Goal: Check status: Check status

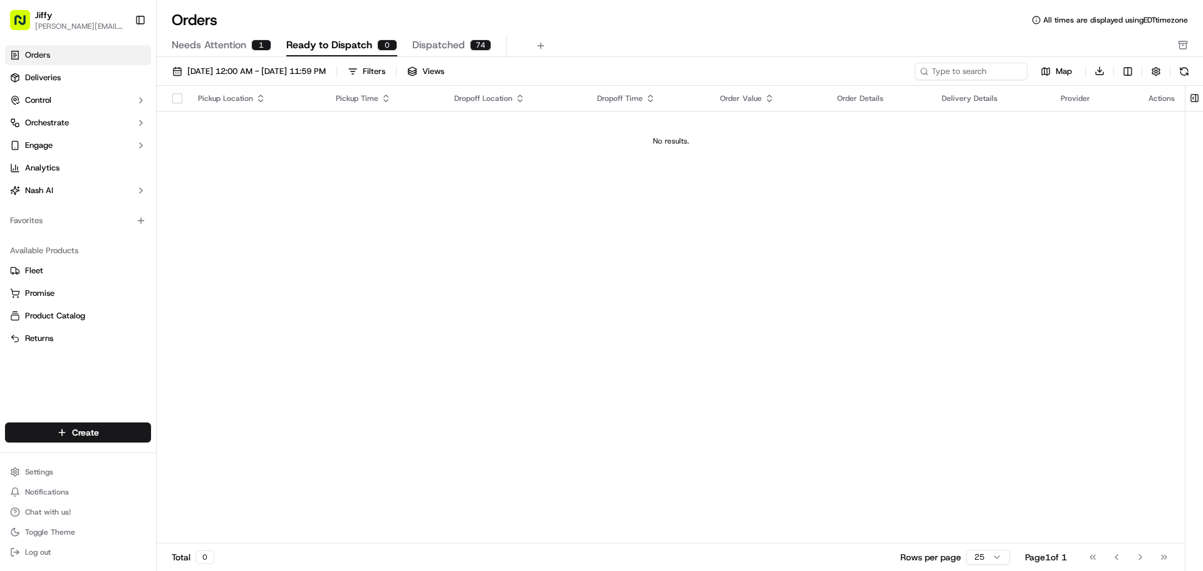
click at [212, 51] on span "Needs Attention" at bounding box center [209, 45] width 75 height 15
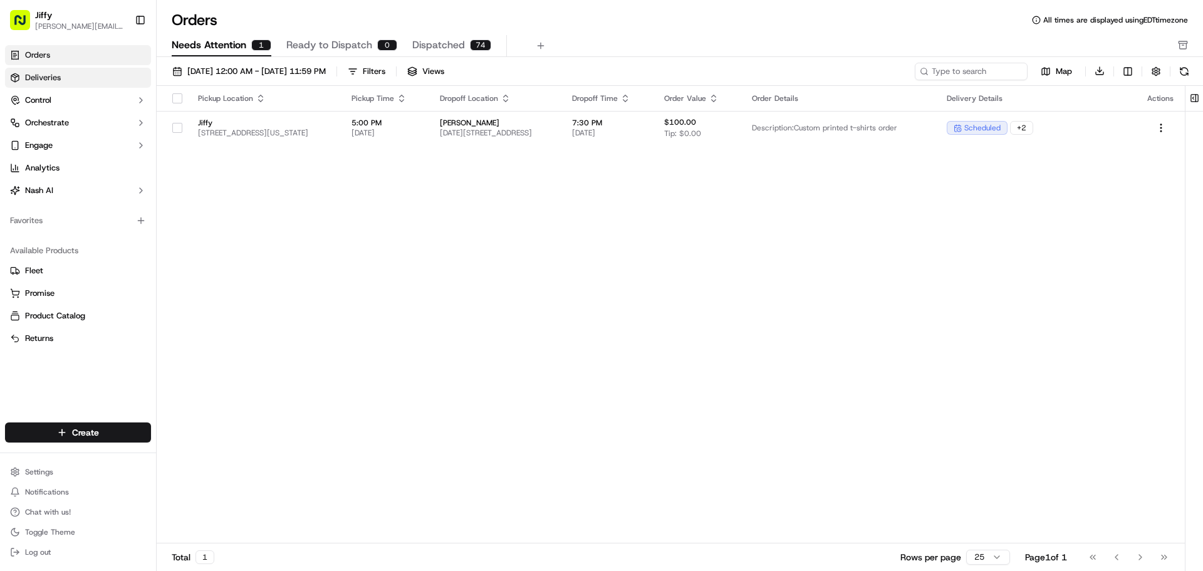
click at [47, 82] on span "Deliveries" at bounding box center [43, 77] width 36 height 11
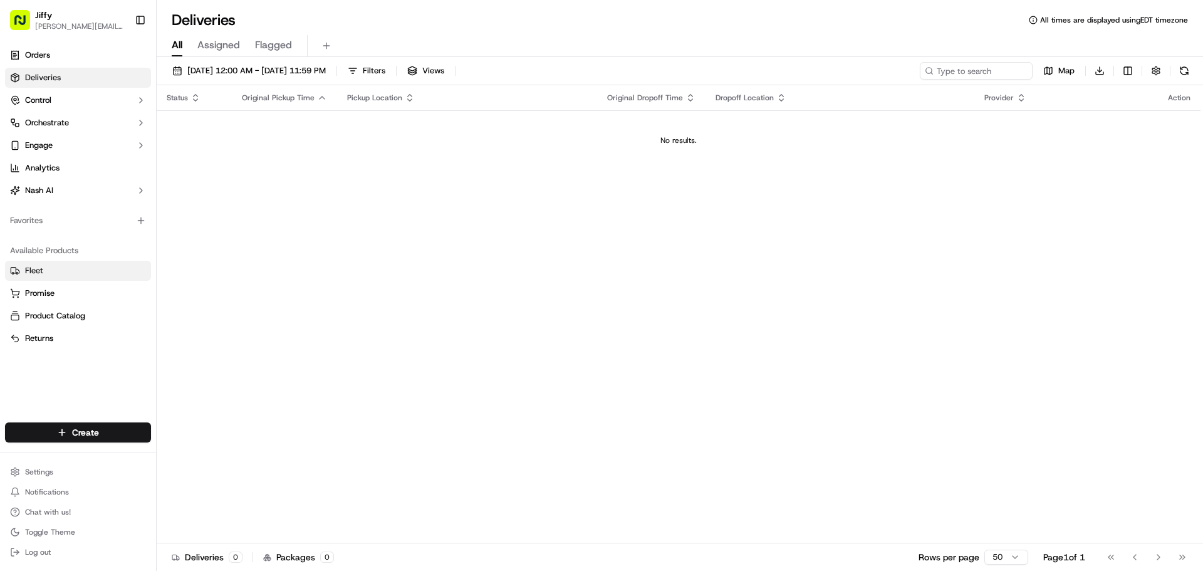
click at [60, 271] on link "Fleet" at bounding box center [78, 270] width 136 height 11
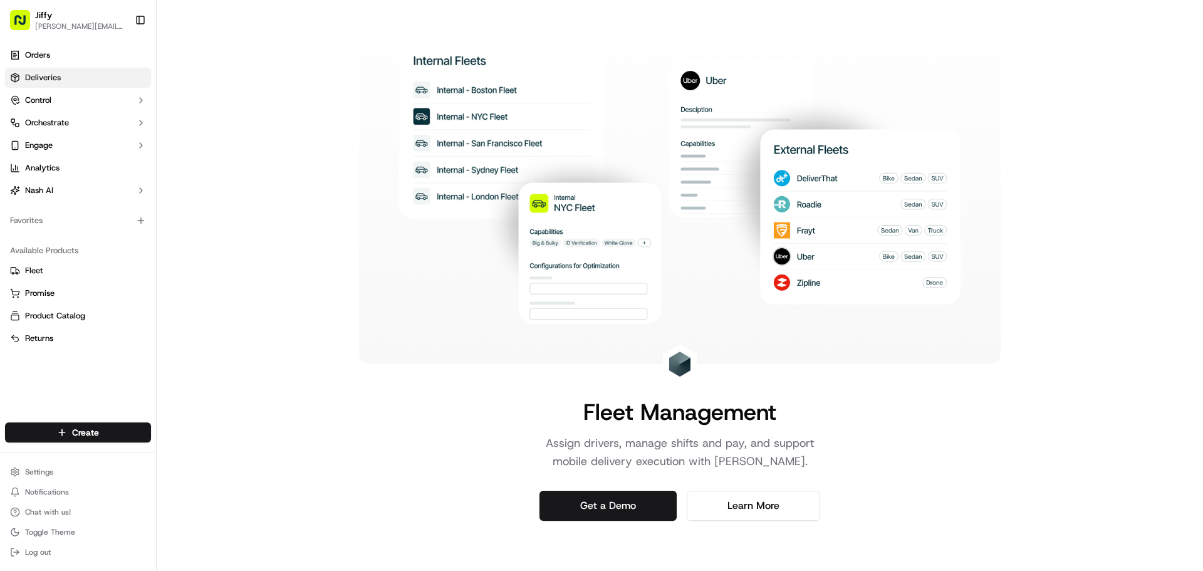
click at [62, 81] on link "Deliveries" at bounding box center [78, 78] width 146 height 20
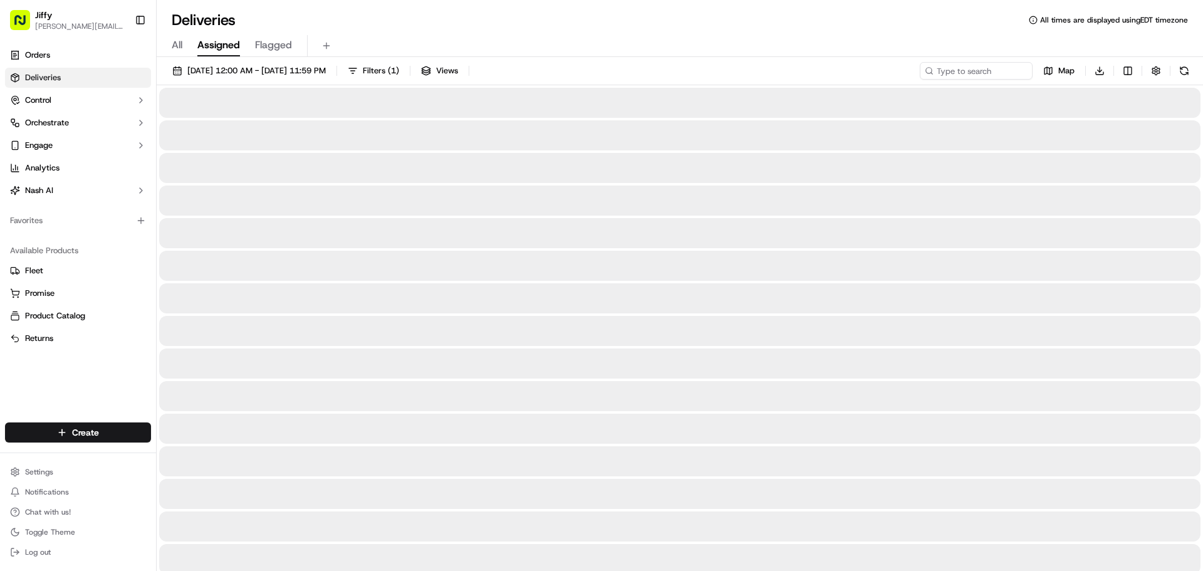
click at [224, 43] on span "Assigned" at bounding box center [218, 45] width 43 height 15
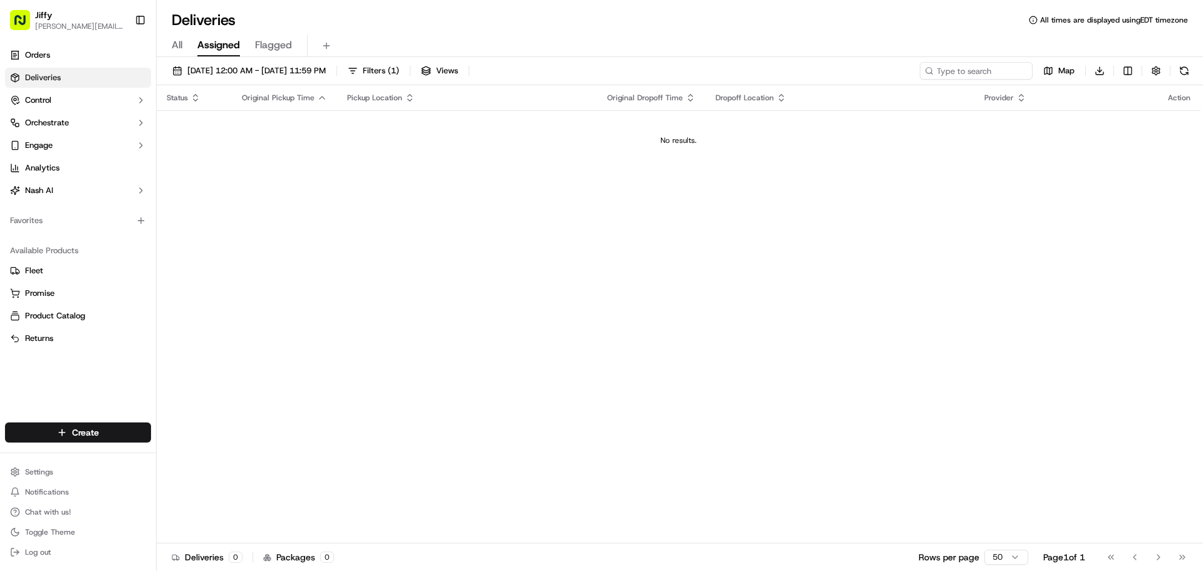
click at [268, 43] on span "Flagged" at bounding box center [273, 45] width 37 height 15
click at [182, 43] on span "All" at bounding box center [177, 45] width 11 height 15
click at [207, 45] on span "Assigned" at bounding box center [218, 45] width 43 height 15
click at [278, 46] on span "Flagged" at bounding box center [273, 45] width 37 height 15
click at [186, 44] on div "All Assigned Flagged" at bounding box center [680, 46] width 1046 height 22
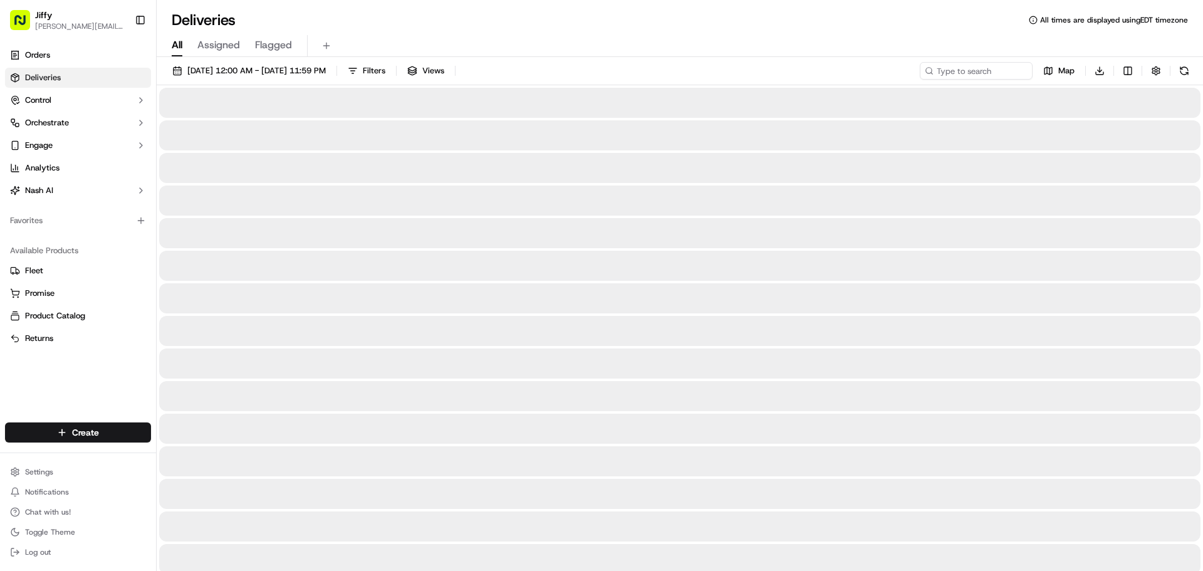
click at [180, 44] on span "All" at bounding box center [177, 45] width 11 height 15
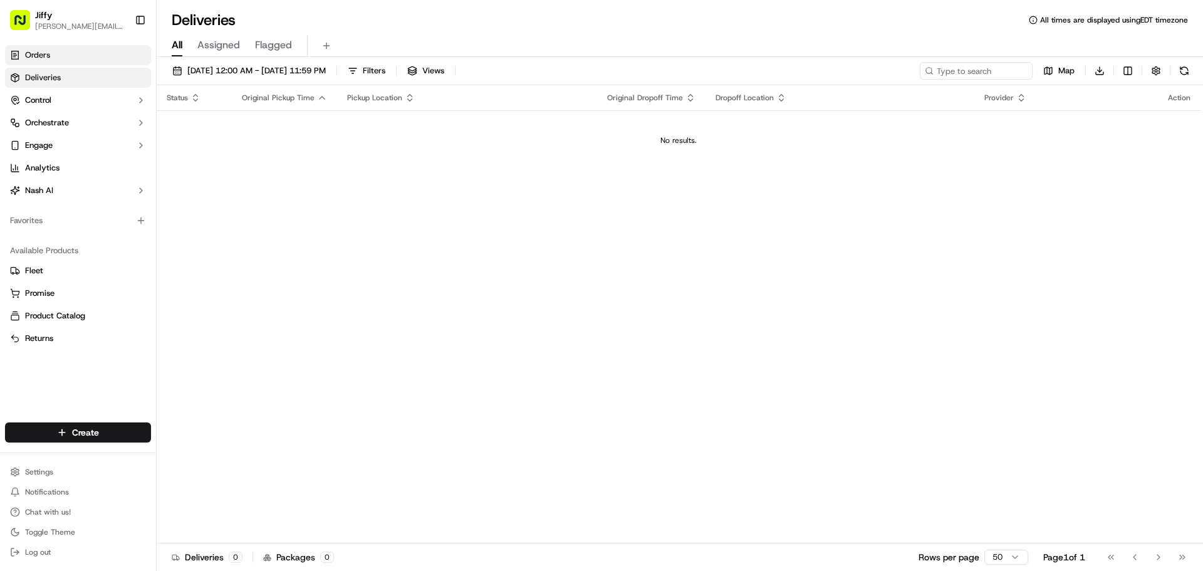
click at [55, 55] on link "Orders" at bounding box center [78, 55] width 146 height 20
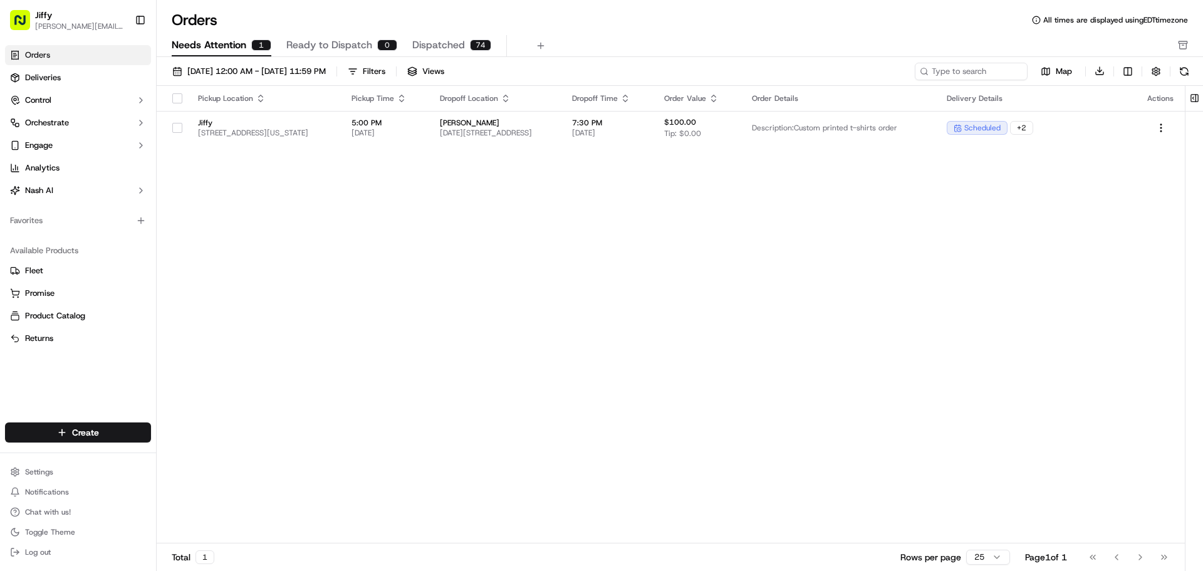
click at [441, 44] on span "Dispatched" at bounding box center [438, 45] width 53 height 15
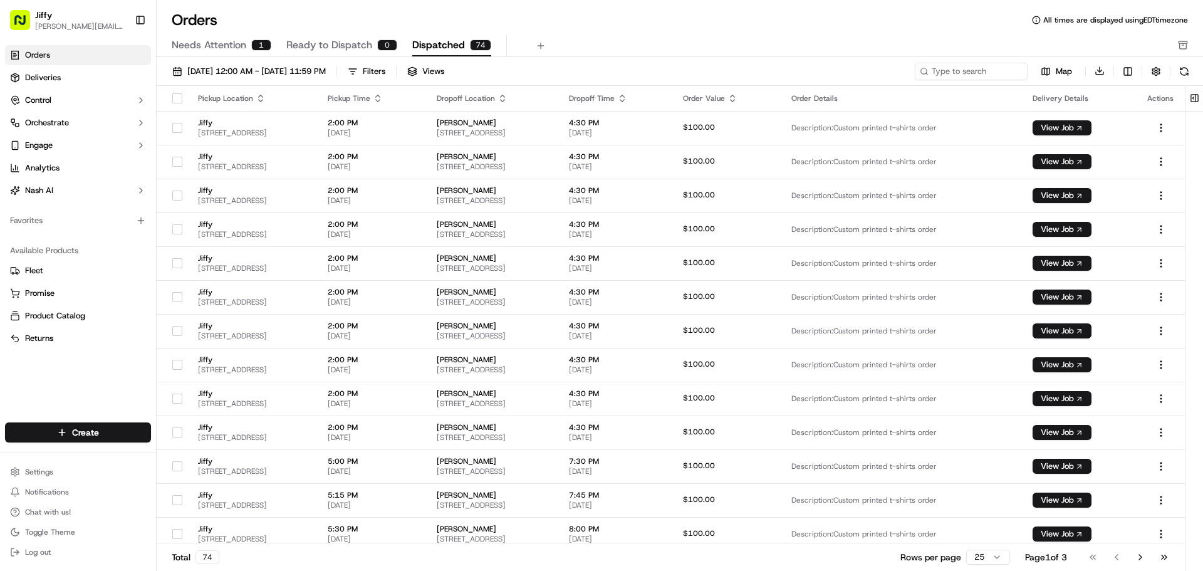
click at [320, 44] on span "Ready to Dispatch" at bounding box center [329, 45] width 86 height 15
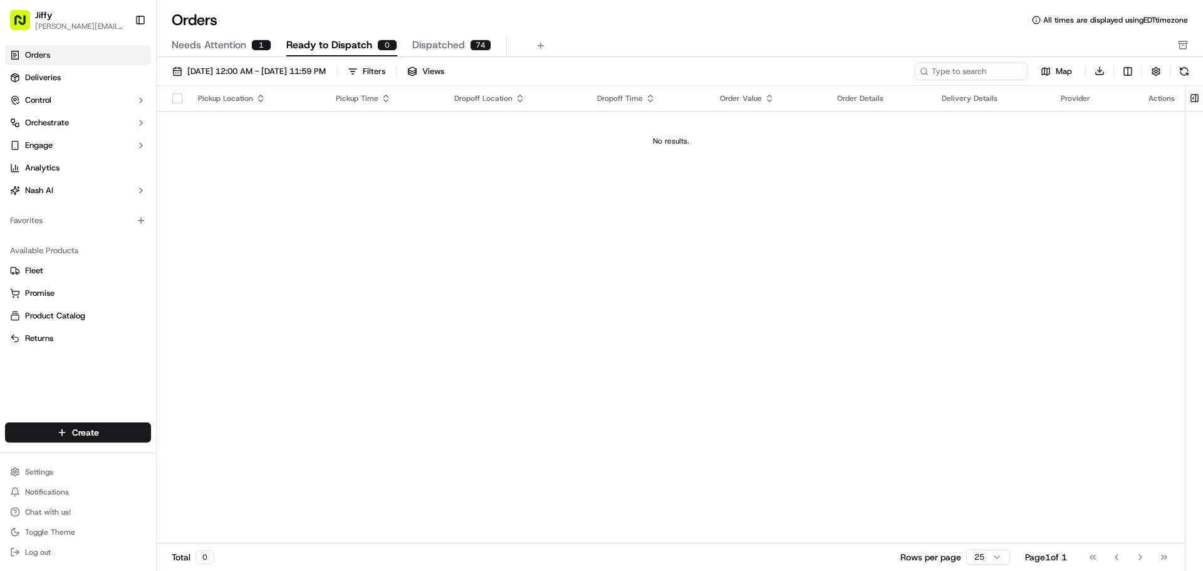
click at [251, 41] on div "1" at bounding box center [261, 44] width 20 height 11
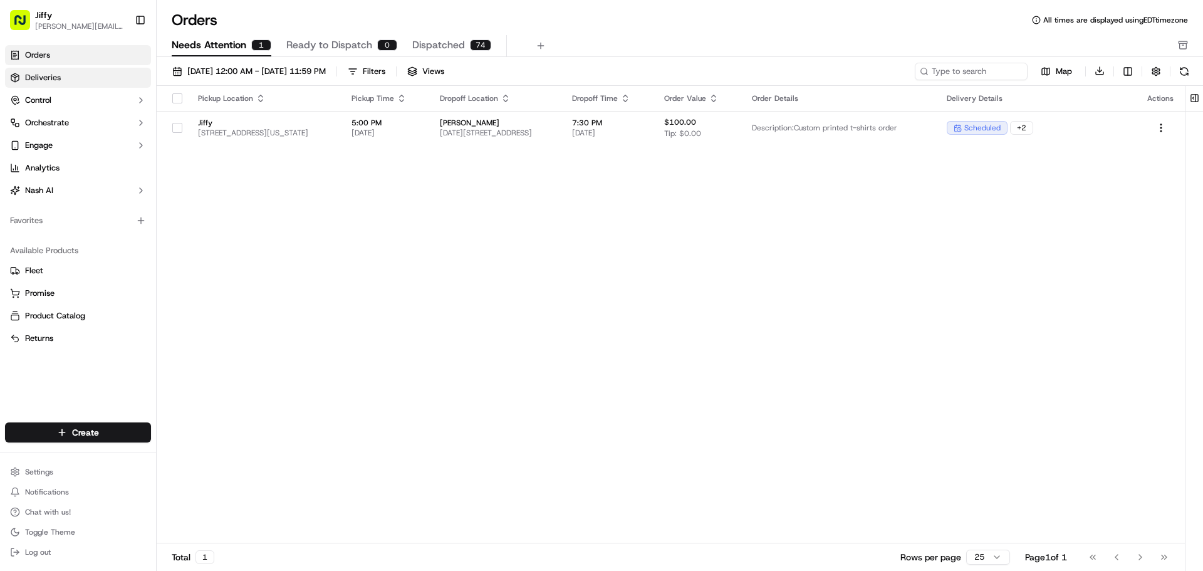
click at [70, 75] on link "Deliveries" at bounding box center [78, 78] width 146 height 20
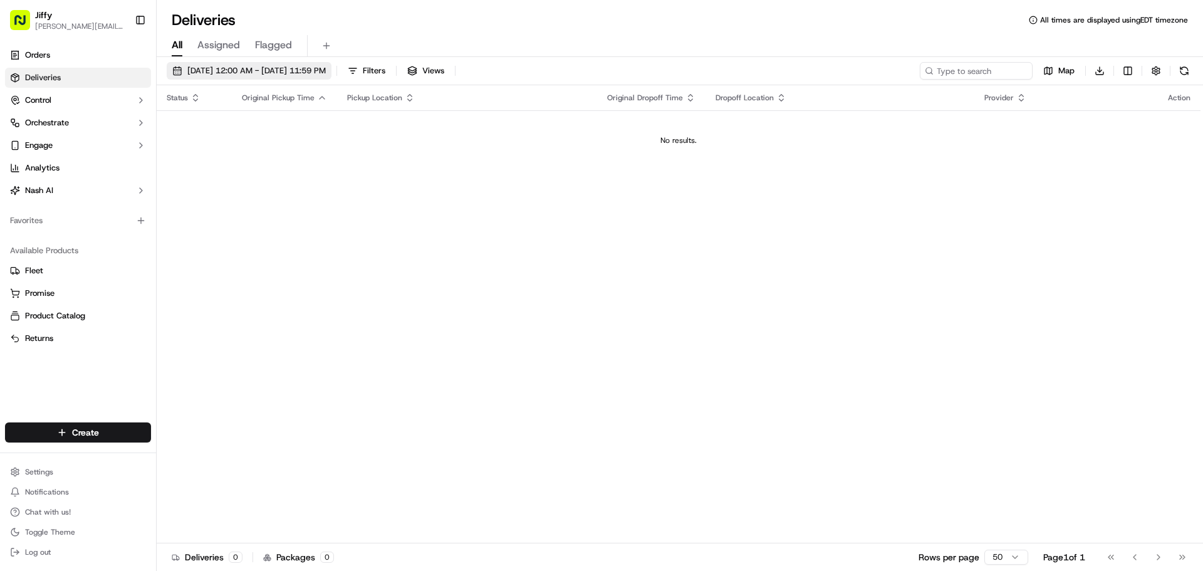
click at [232, 70] on span "[DATE] 12:00 AM - [DATE] 11:59 PM" at bounding box center [256, 70] width 138 height 11
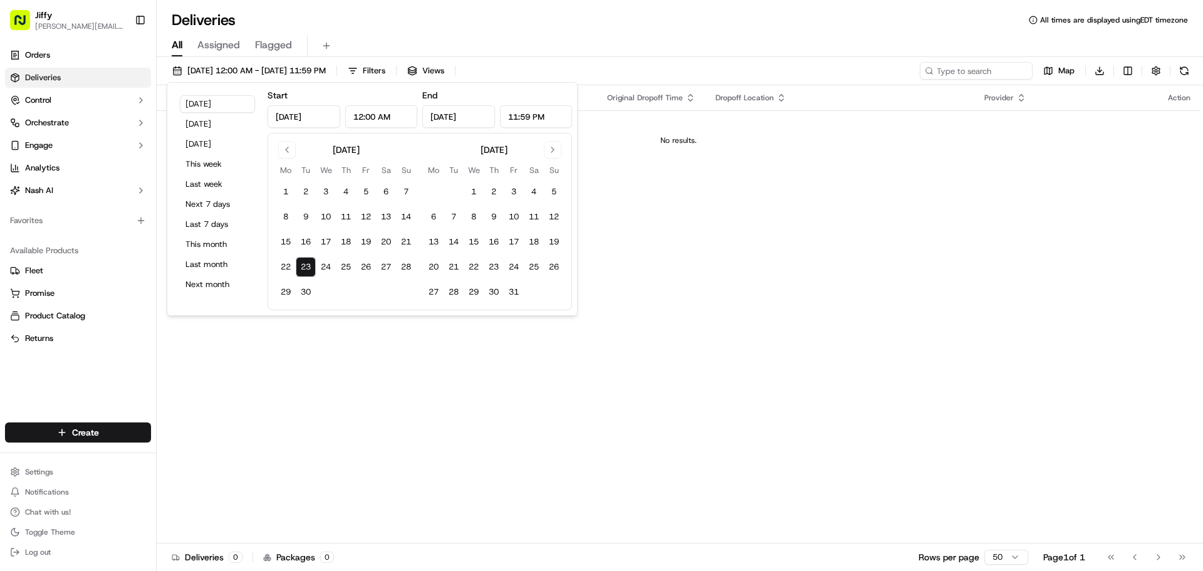
click at [310, 267] on button "23" at bounding box center [306, 267] width 20 height 20
click at [48, 58] on span "Orders" at bounding box center [37, 55] width 25 height 11
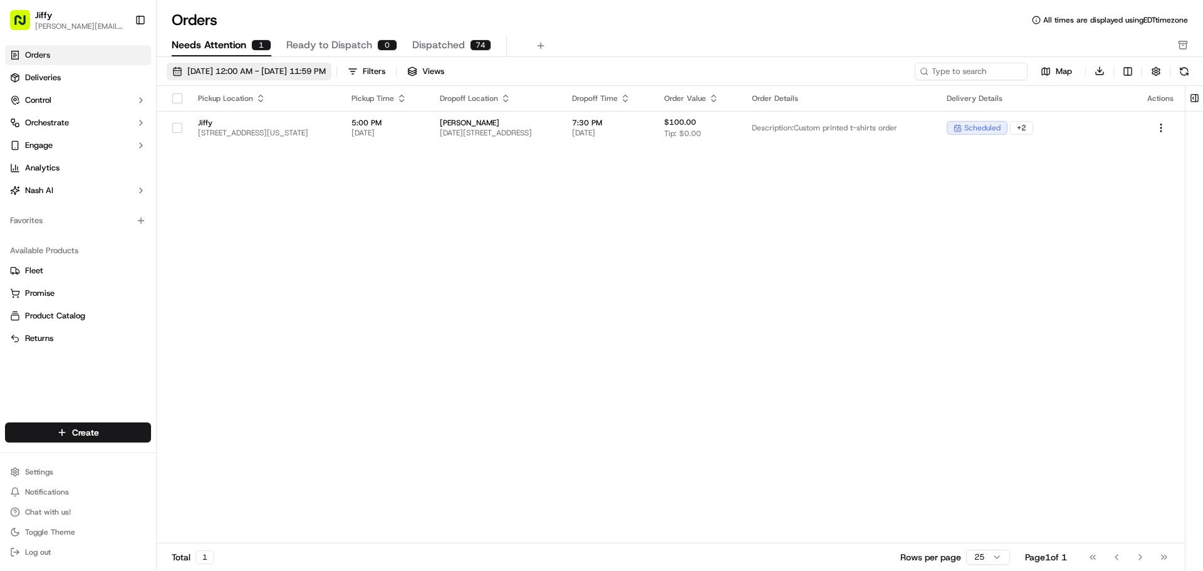
click at [238, 71] on span "[DATE] 12:00 AM - [DATE] 11:59 PM" at bounding box center [256, 71] width 138 height 11
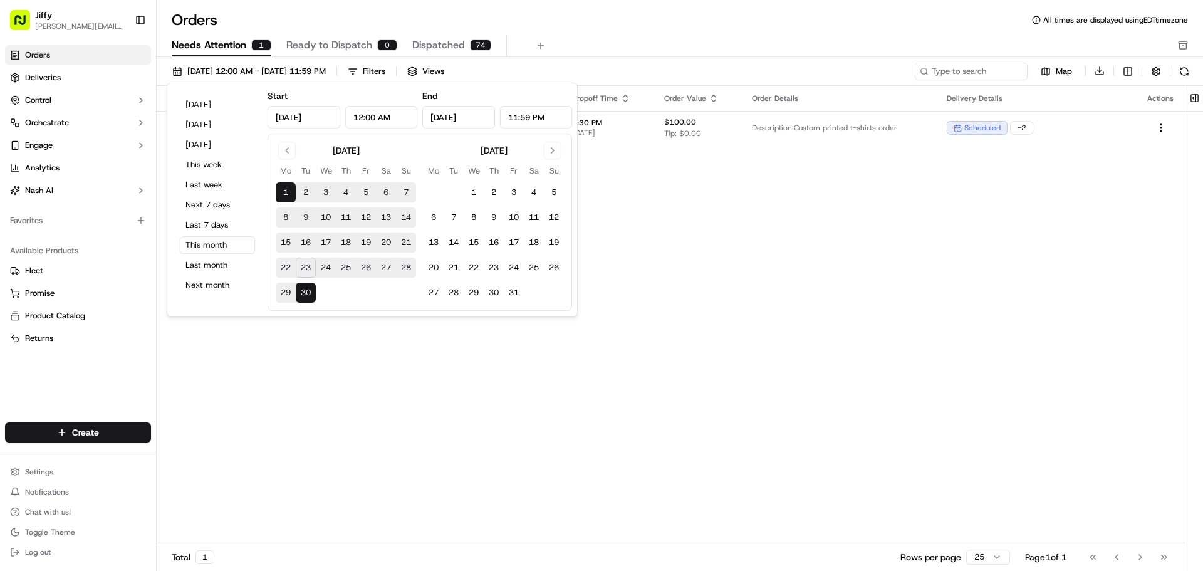
click at [309, 264] on button "23" at bounding box center [306, 268] width 20 height 20
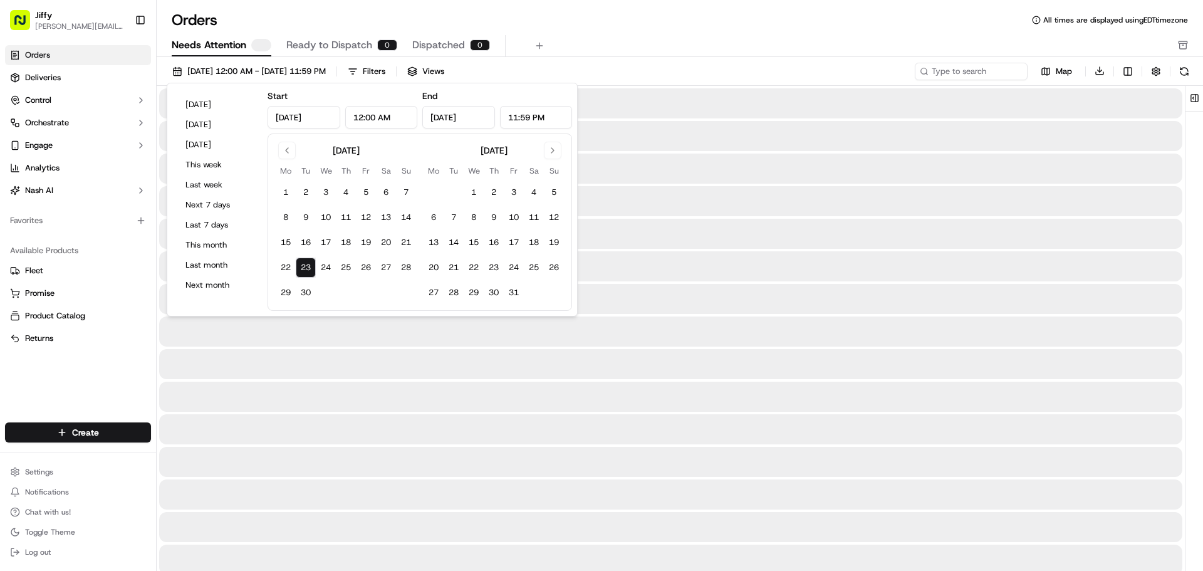
type input "[DATE]"
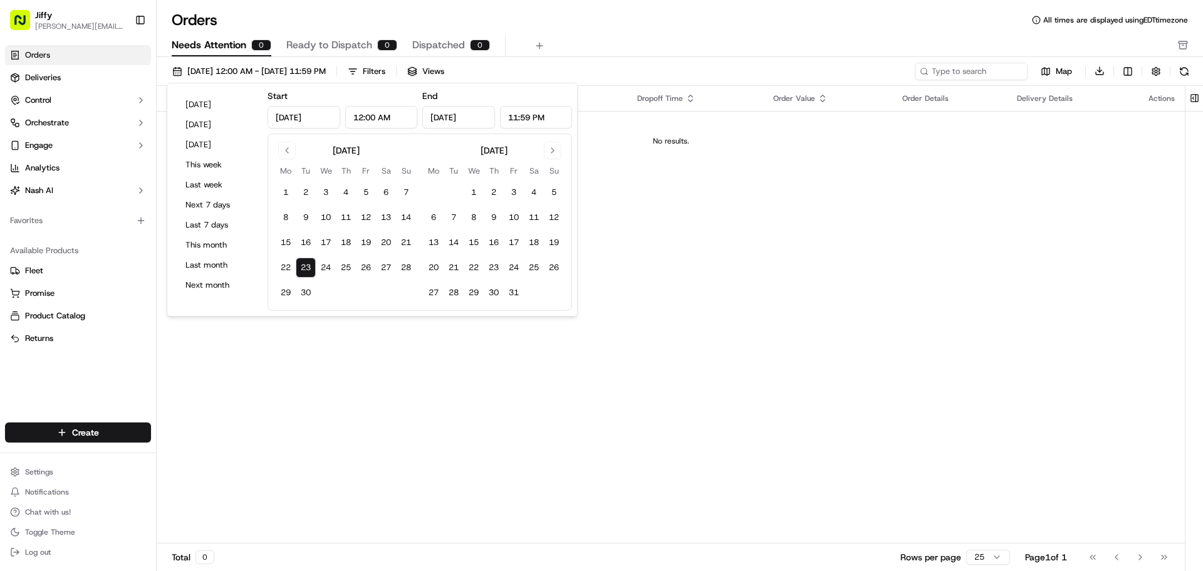
click at [681, 31] on div "Orders All times are displayed using EDT timezone Needs Attention 0 Ready to Di…" at bounding box center [680, 33] width 1046 height 47
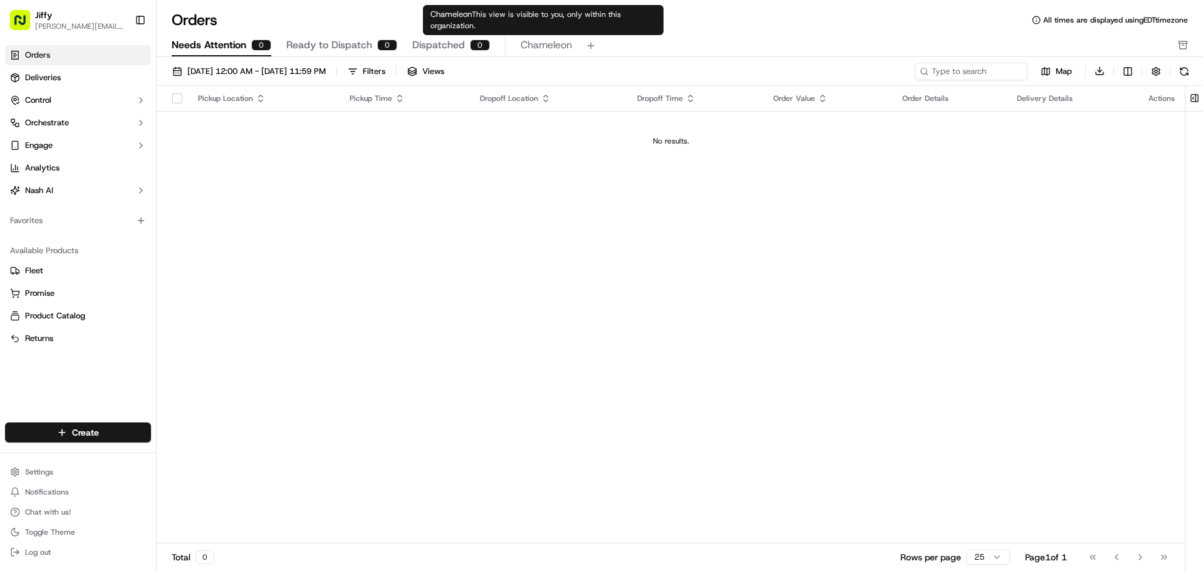
click at [524, 48] on span "Chameleon" at bounding box center [546, 45] width 51 height 15
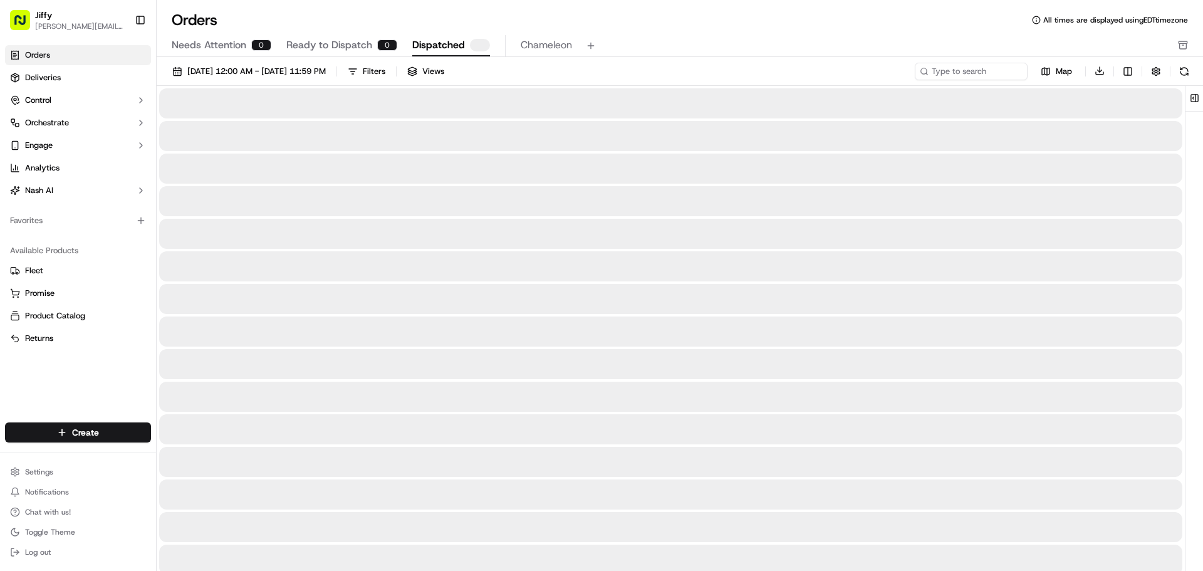
click at [434, 47] on span "Dispatched" at bounding box center [438, 45] width 53 height 15
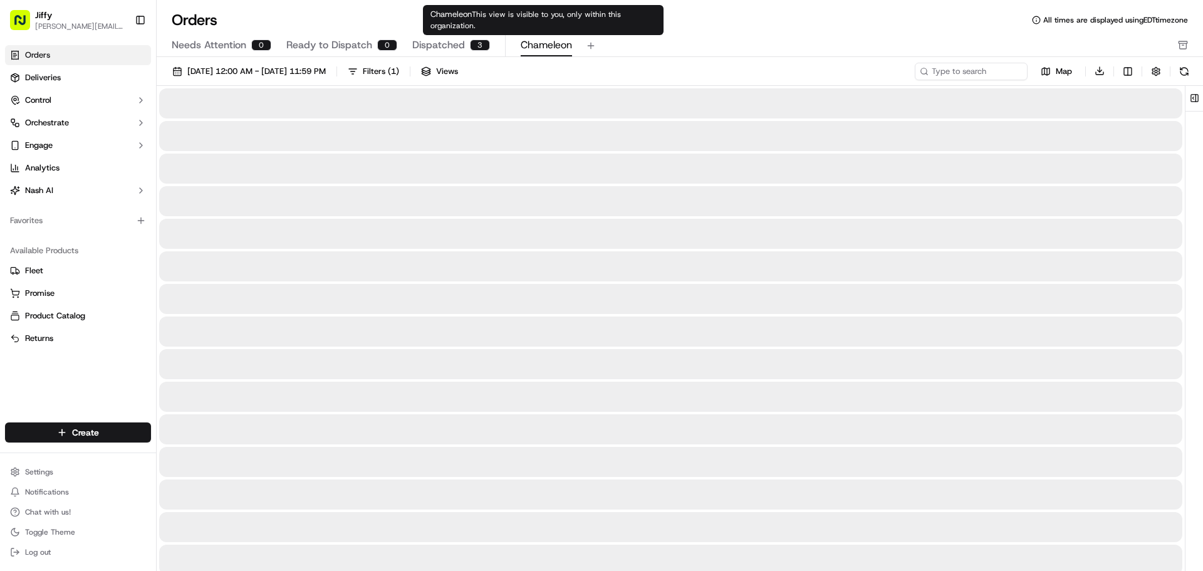
click at [540, 51] on span "Chameleon" at bounding box center [546, 45] width 51 height 15
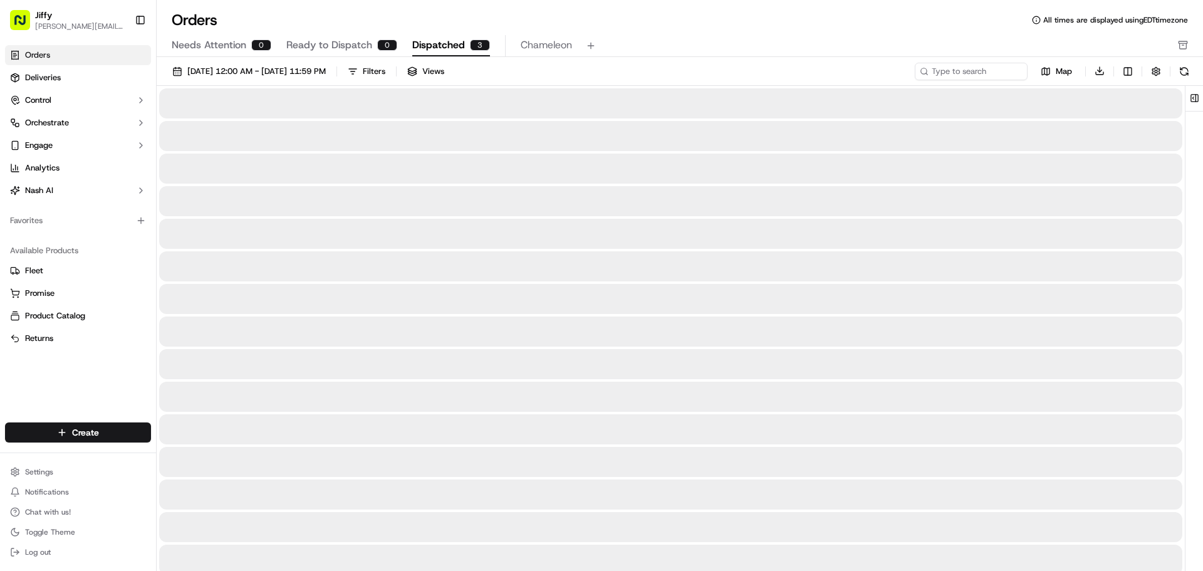
click at [466, 51] on button "Dispatched 3" at bounding box center [451, 45] width 78 height 21
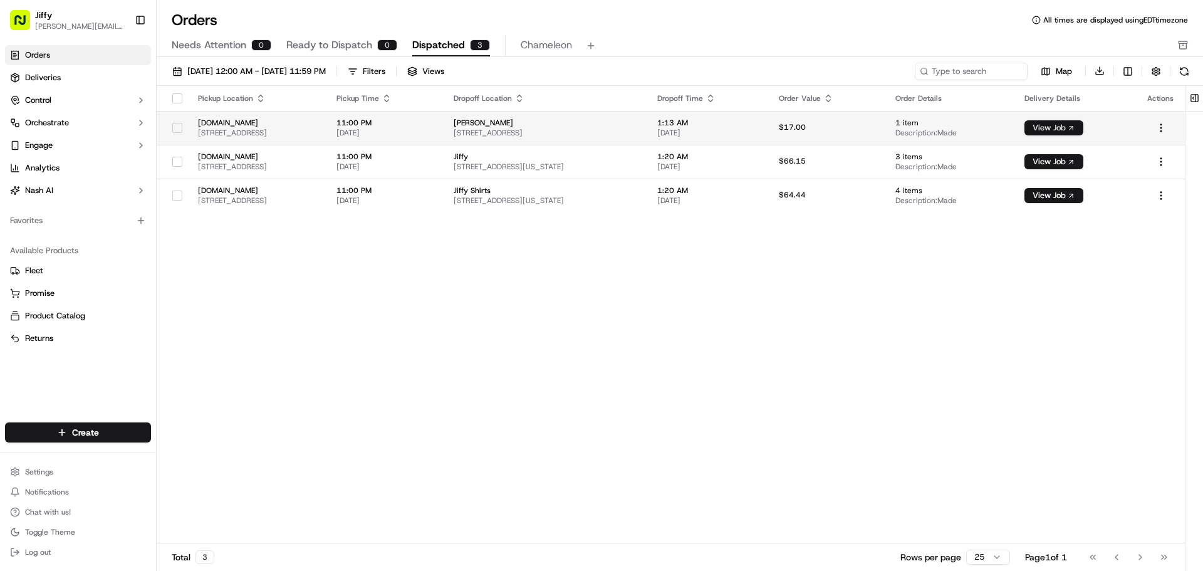
click at [1064, 123] on button "View Job" at bounding box center [1054, 127] width 59 height 15
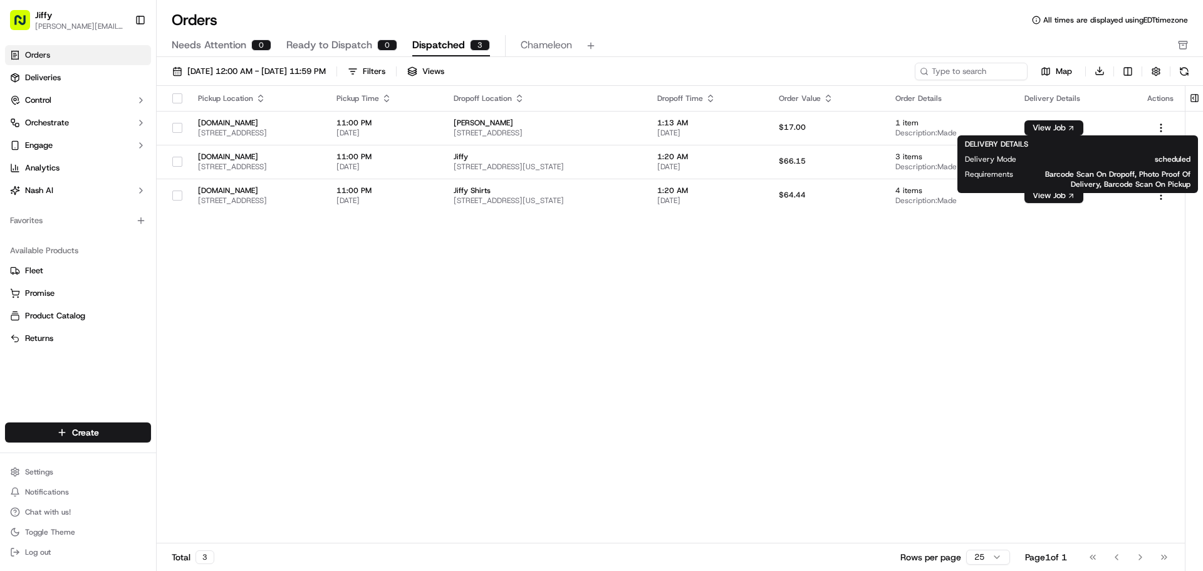
click at [587, 313] on div "Pickup Location Pickup Time Dropoff Location Dropoff Time Order Value Order Det…" at bounding box center [671, 315] width 1028 height 458
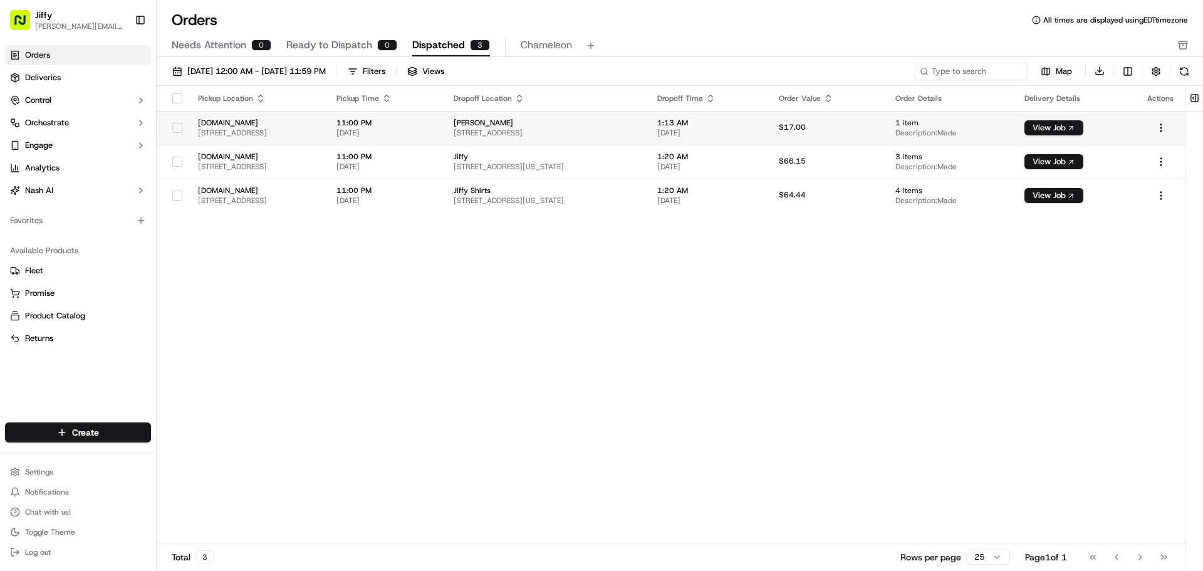
click at [615, 123] on span "Pete Gerstberger" at bounding box center [545, 123] width 183 height 10
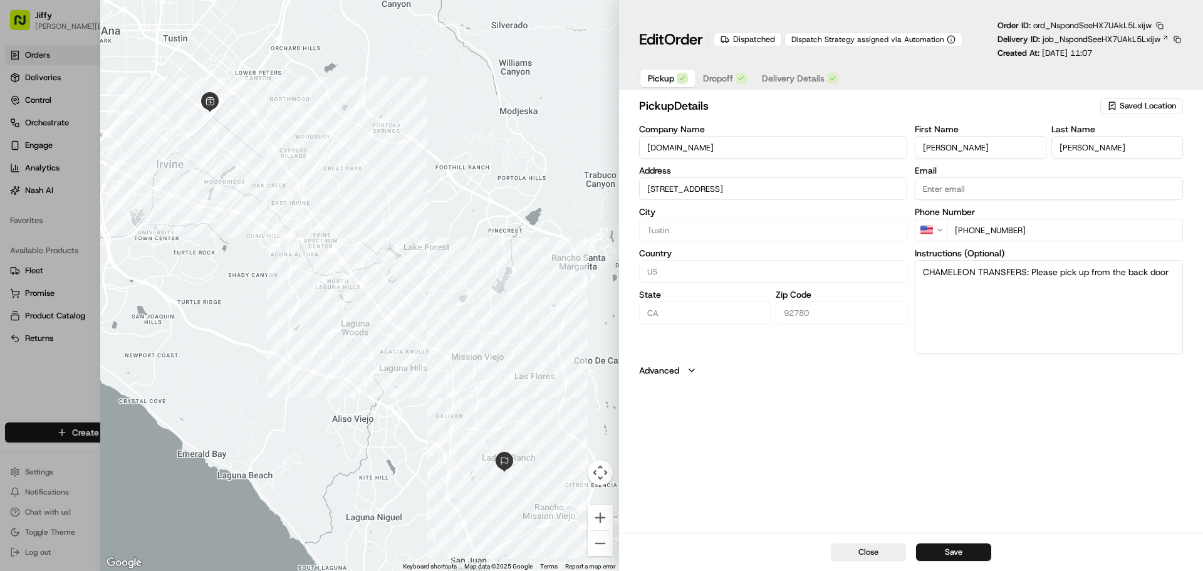
click at [731, 80] on span "Dropoff" at bounding box center [718, 78] width 30 height 13
click at [818, 78] on span "Delivery Details" at bounding box center [793, 78] width 63 height 13
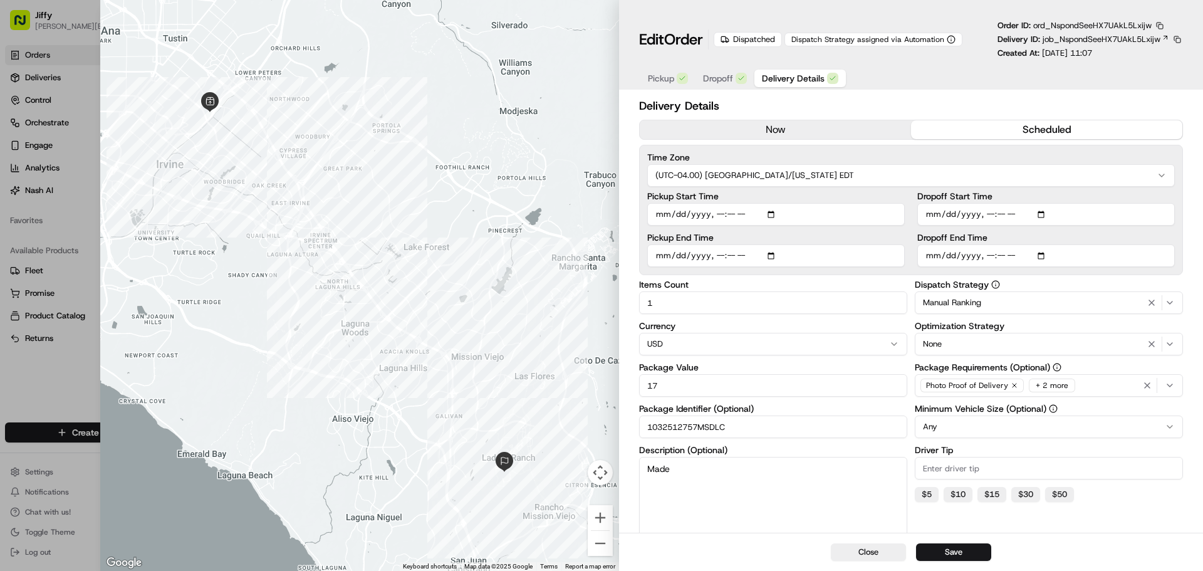
click at [764, 182] on button "(UTC-04.00) America/New York EDT" at bounding box center [911, 175] width 528 height 23
click at [830, 173] on button "(UTC-07.00) America/Los Angeles PDT" at bounding box center [911, 175] width 528 height 23
click at [873, 107] on h2 "Delivery Details" at bounding box center [911, 106] width 544 height 18
click at [876, 96] on div "Delivery Details now scheduled Time Zone (UTC-07.00) America/Los Angeles PDT Pi…" at bounding box center [911, 388] width 584 height 586
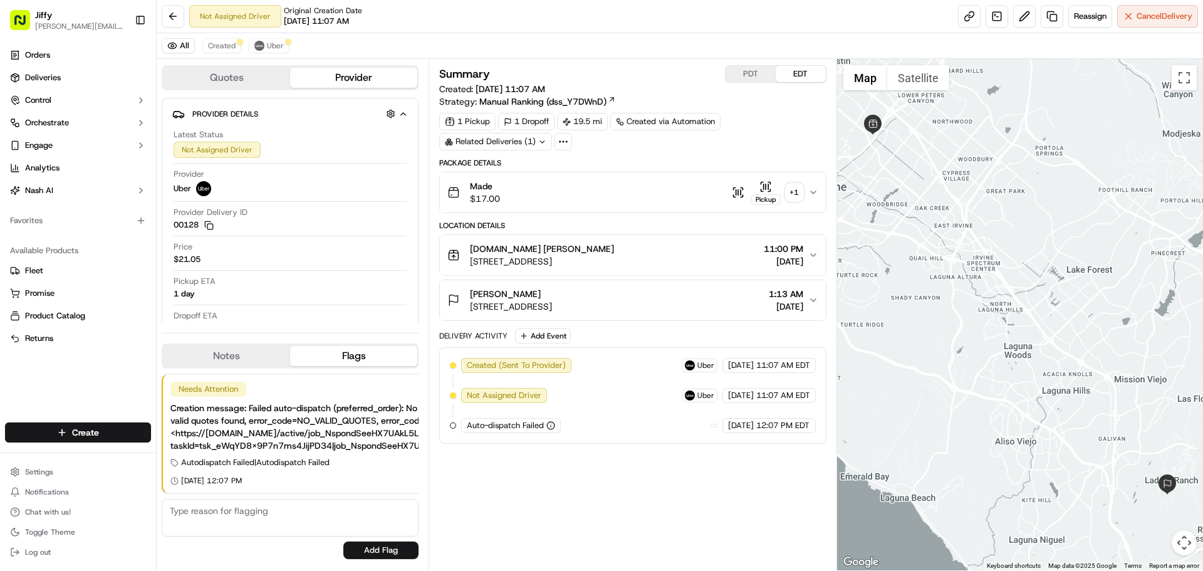
drag, startPoint x: 650, startPoint y: 308, endPoint x: 471, endPoint y: 311, distance: 179.3
click at [471, 311] on div "Pete Gerstberger 4 Mocha Ln, Mission Viejo, CA 92694, USA 1:13 AM 09/25/2025" at bounding box center [627, 300] width 360 height 25
copy span "4 Mocha Ln, Mission Viejo, CA 92694, USA"
click at [179, 11] on button at bounding box center [173, 16] width 23 height 23
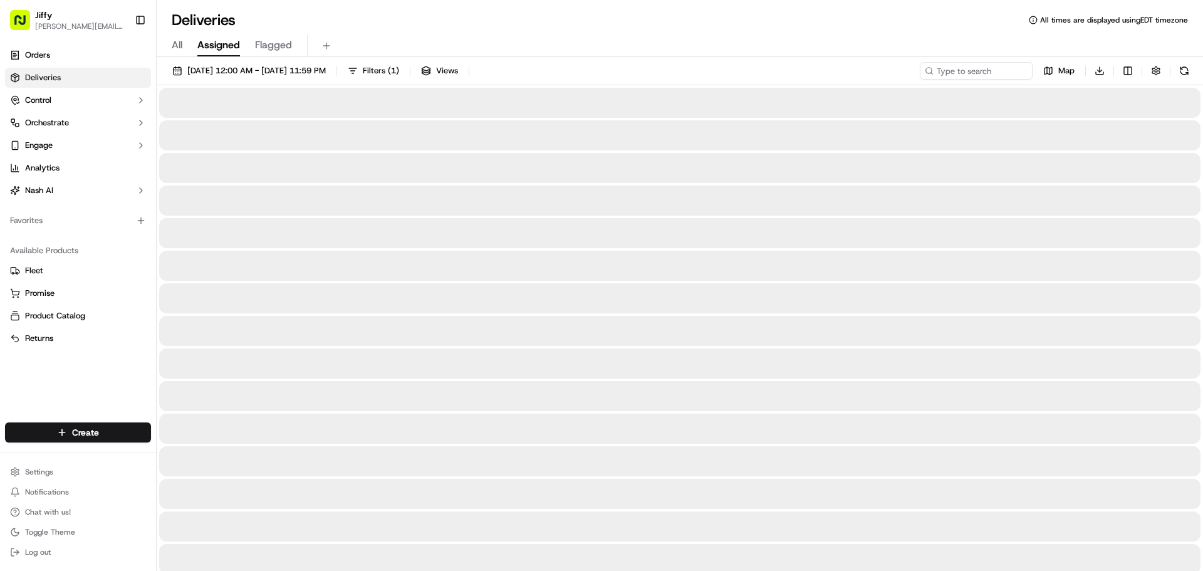
click at [236, 44] on span "Assigned" at bounding box center [218, 45] width 43 height 15
click at [276, 46] on span "Flagged" at bounding box center [273, 45] width 37 height 15
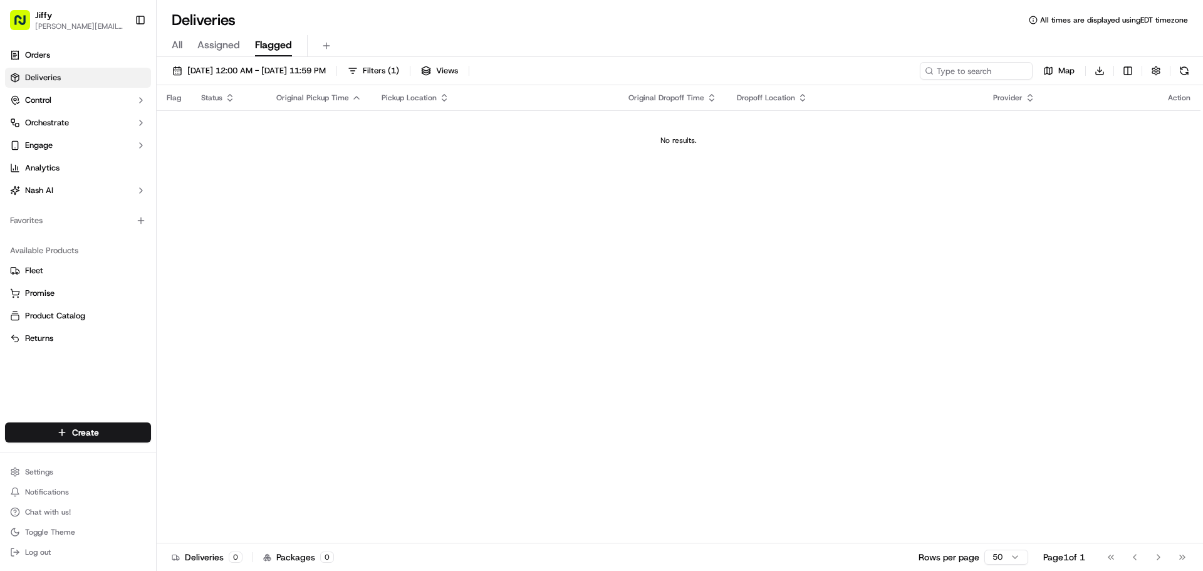
click at [74, 74] on link "Deliveries" at bounding box center [78, 78] width 146 height 20
click at [48, 56] on span "Orders" at bounding box center [37, 55] width 25 height 11
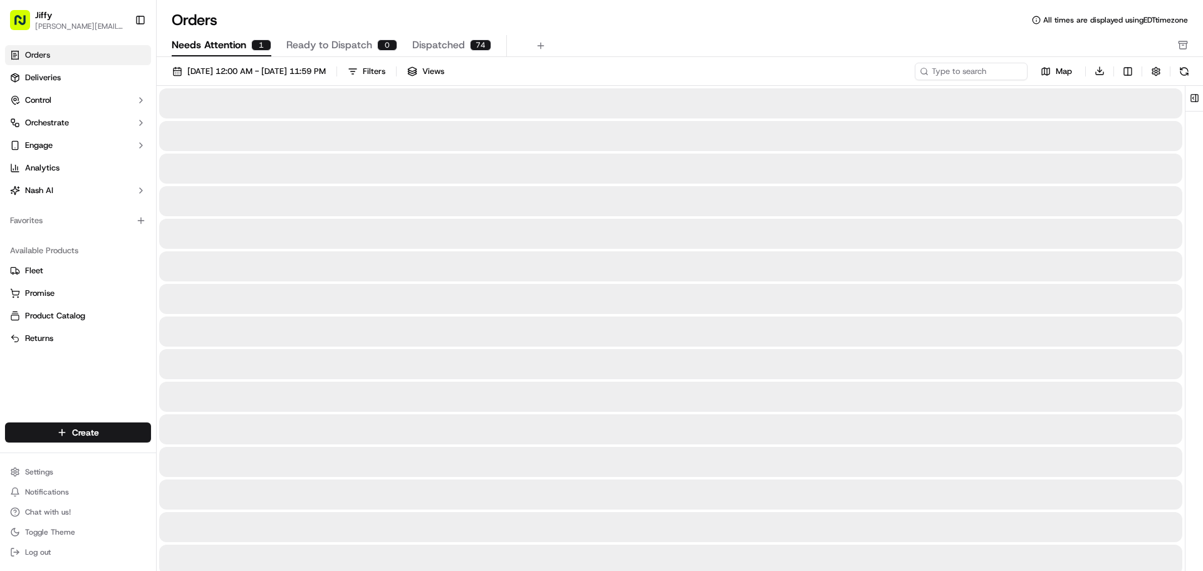
click at [264, 50] on div "1" at bounding box center [261, 44] width 20 height 11
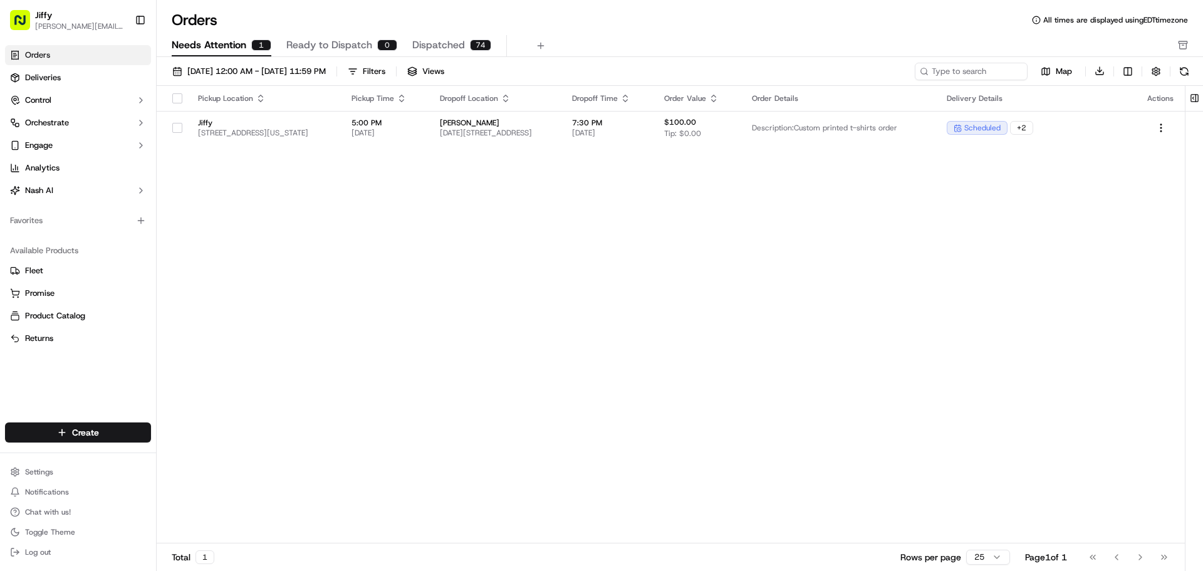
click at [443, 51] on span "Dispatched" at bounding box center [438, 45] width 53 height 15
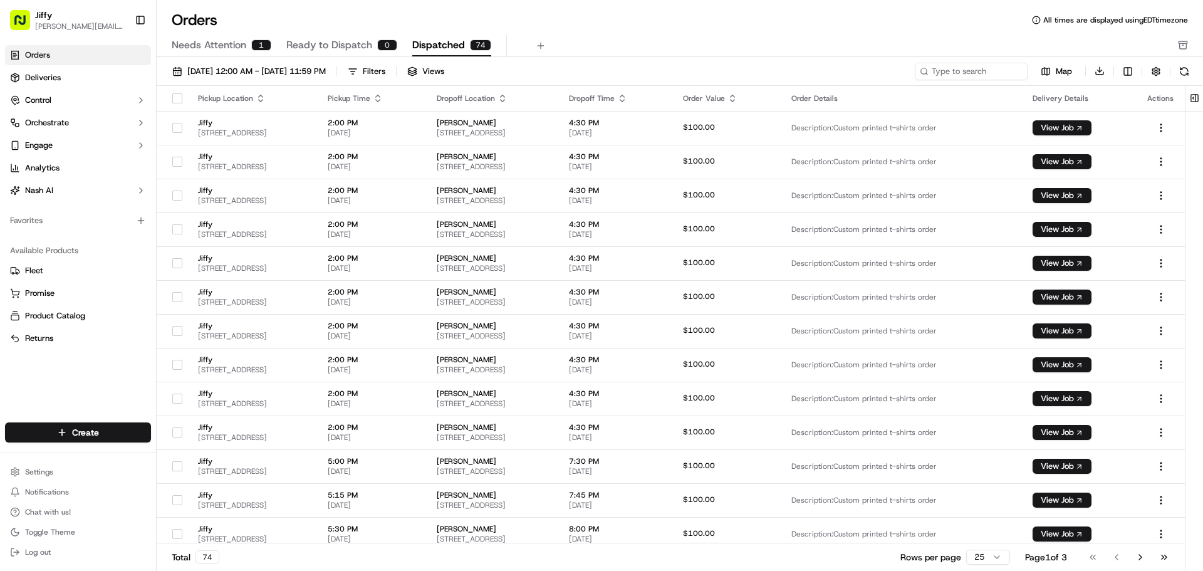
click at [248, 47] on button "Needs Attention 1" at bounding box center [222, 45] width 100 height 21
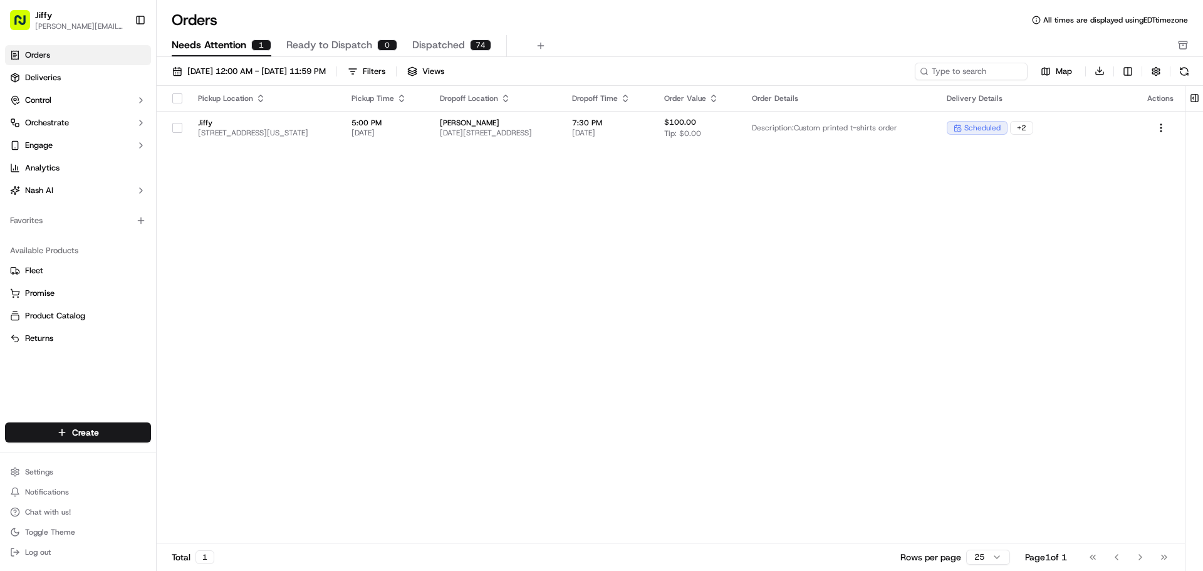
click at [428, 50] on span "Dispatched" at bounding box center [438, 45] width 53 height 15
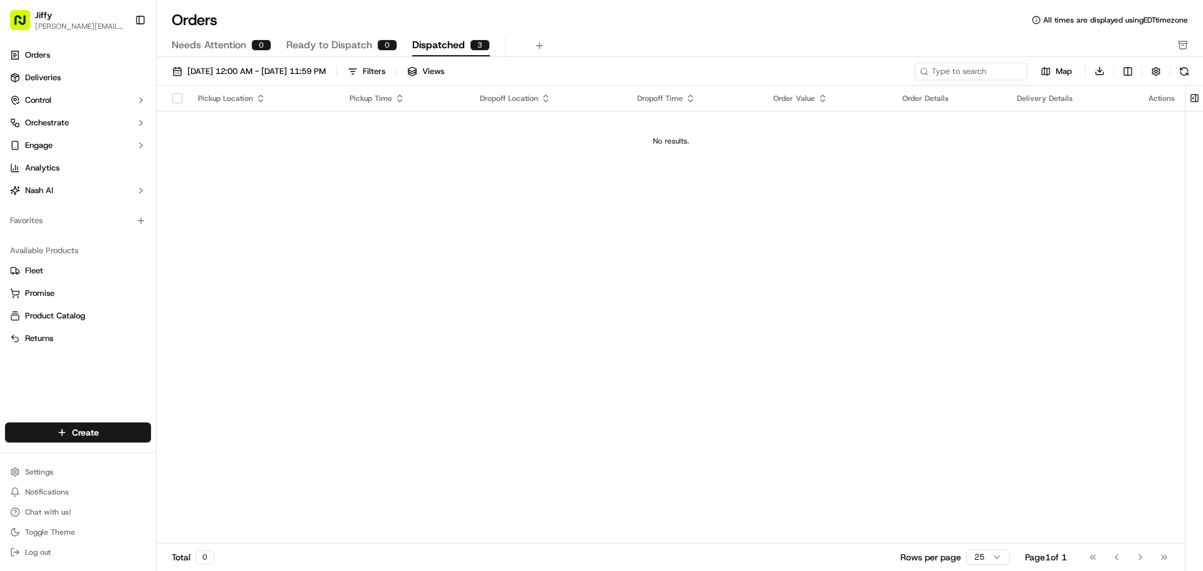
click at [449, 48] on span "Dispatched" at bounding box center [438, 45] width 53 height 15
click at [326, 72] on span "09/23/2025 12:00 AM - 09/24/2025 11:59 PM" at bounding box center [256, 71] width 138 height 11
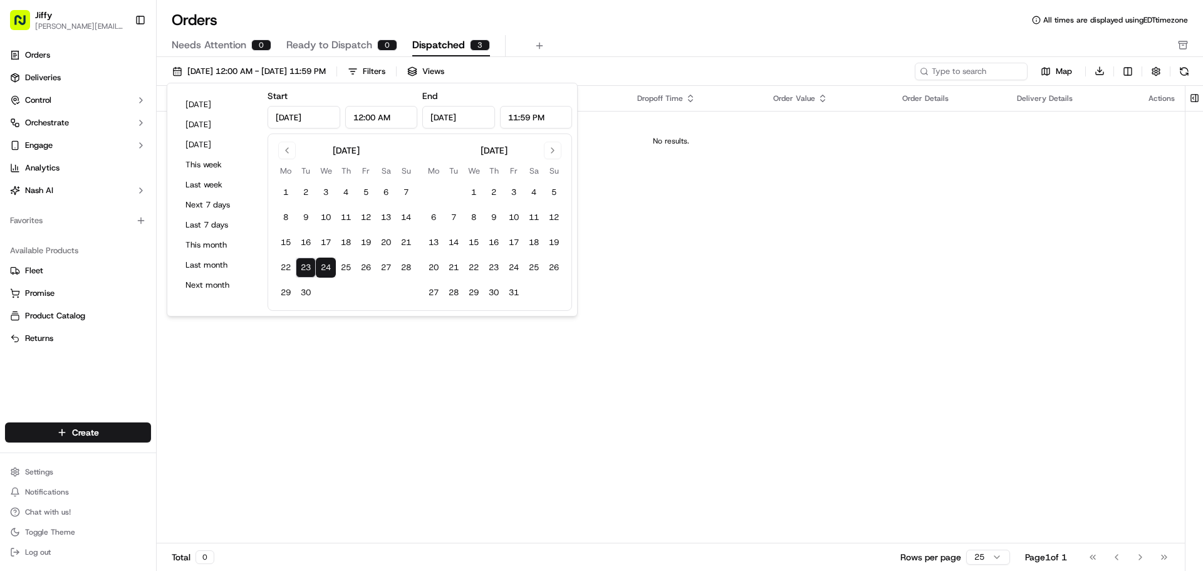
click at [812, 226] on div "Pickup Location Pickup Time Dropoff Location Dropoff Time Order Value Order Det…" at bounding box center [671, 315] width 1028 height 458
